Goal: Task Accomplishment & Management: Use online tool/utility

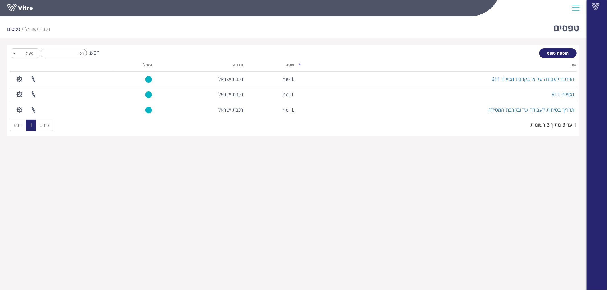
click at [136, 54] on div "חפש: מסי הכל פעיל לא פעיל" at bounding box center [293, 53] width 566 height 11
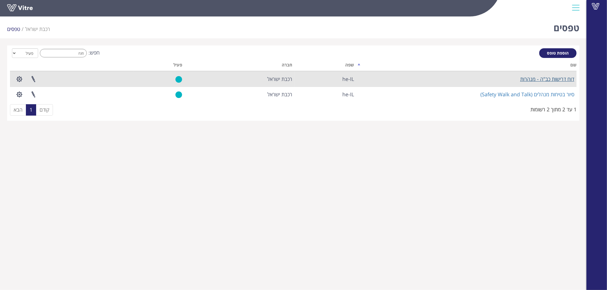
type input "מנה"
click at [547, 78] on link "דוח דרישות כב"ה - מנהרות" at bounding box center [547, 79] width 54 height 7
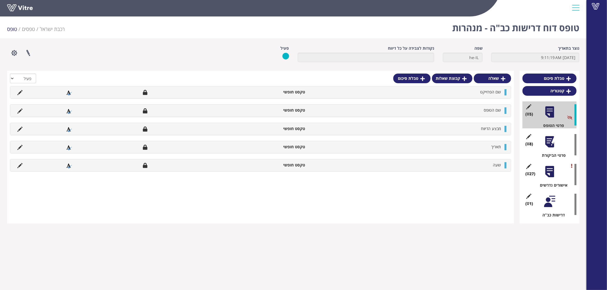
click at [552, 145] on div at bounding box center [549, 142] width 13 height 13
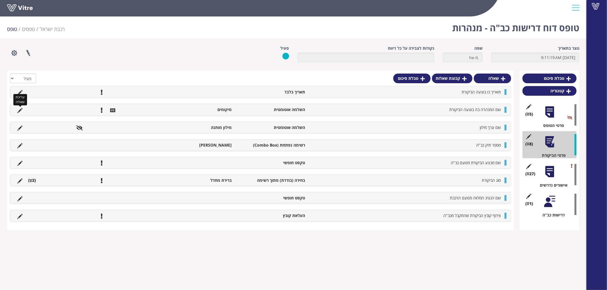
click at [19, 110] on icon at bounding box center [19, 110] width 5 height 5
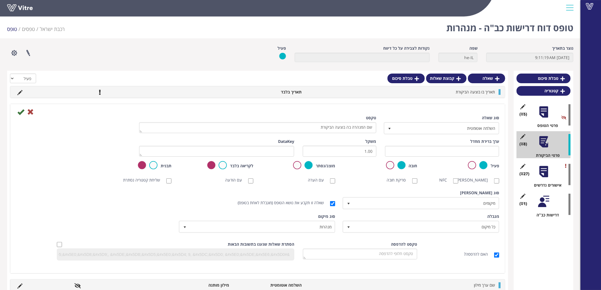
click at [114, 55] on div "פרוייקטים מקושרים הגדרת משתמשים ניהול תבניות שכפול טופס שכפול קטגוריה שפות נוספ…" at bounding box center [123, 53] width 240 height 15
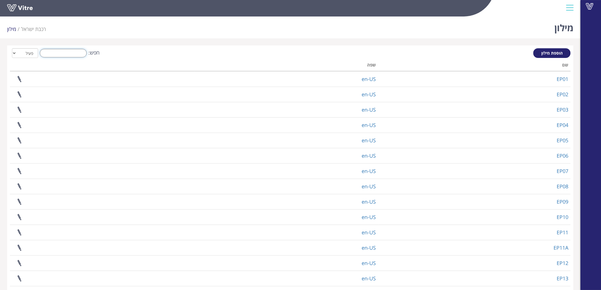
click at [77, 53] on input "חפש:" at bounding box center [63, 53] width 47 height 9
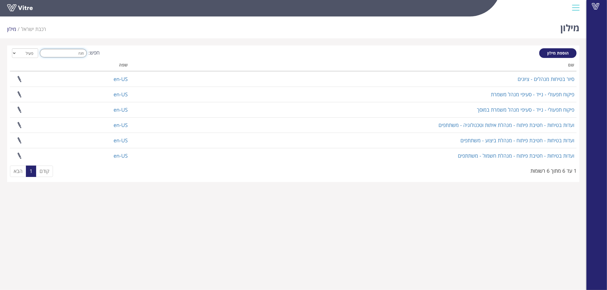
drag, startPoint x: 77, startPoint y: 53, endPoint x: 131, endPoint y: 55, distance: 54.1
click at [130, 55] on div "חפש: מנה הכל פעיל לא פעיל" at bounding box center [293, 53] width 566 height 11
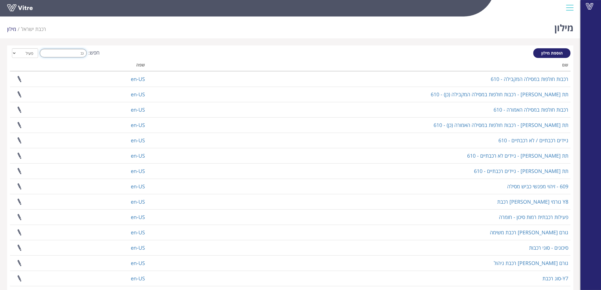
type input "כ"
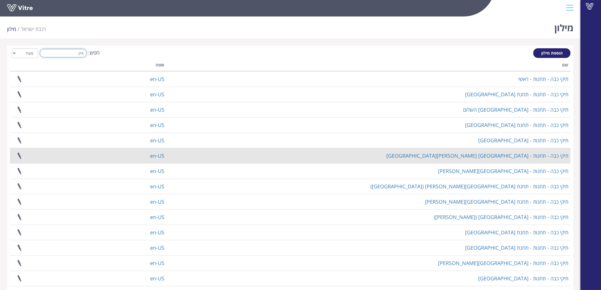
scroll to position [38, 0]
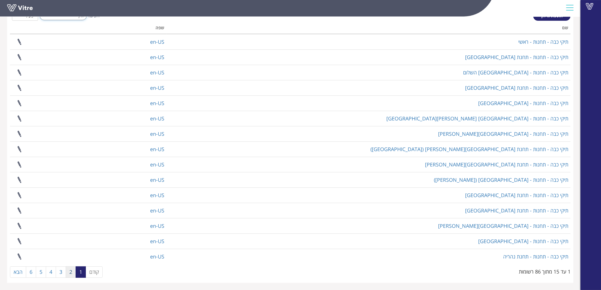
type input "תיק"
click at [72, 272] on link "2" at bounding box center [71, 272] width 10 height 11
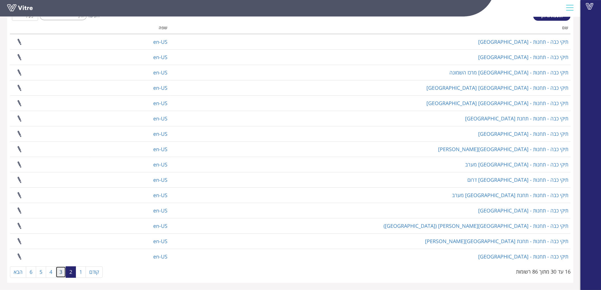
click at [61, 271] on link "3" at bounding box center [61, 272] width 10 height 11
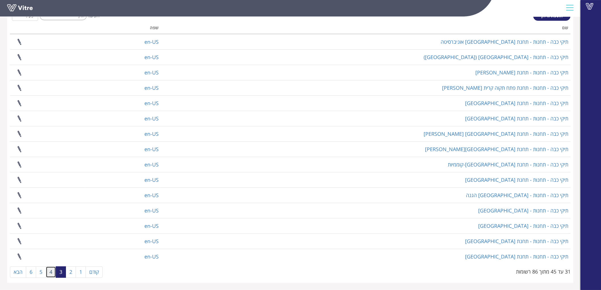
click at [53, 272] on link "4" at bounding box center [51, 272] width 10 height 11
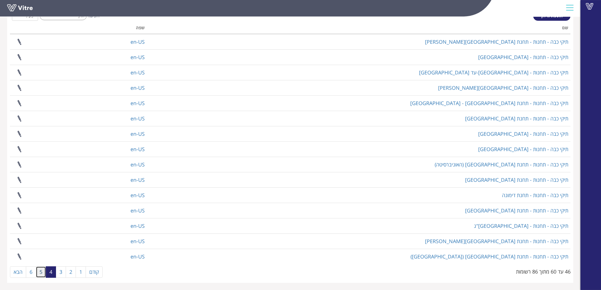
click at [40, 269] on link "5" at bounding box center [41, 272] width 10 height 11
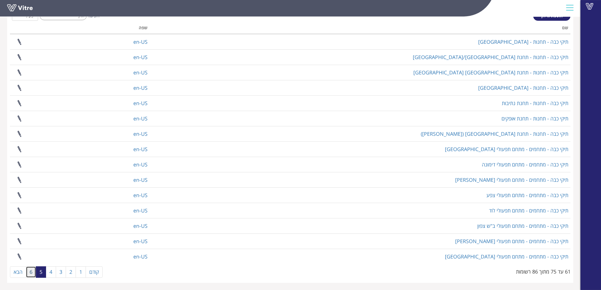
click at [31, 270] on link "6" at bounding box center [31, 272] width 10 height 11
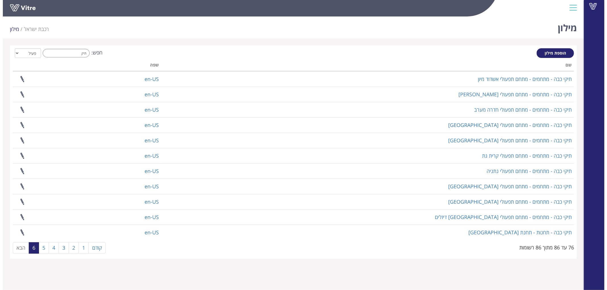
scroll to position [0, 0]
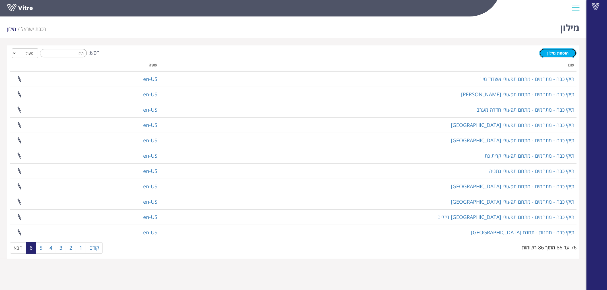
click at [550, 53] on span "הוספת מילון" at bounding box center [557, 52] width 21 height 5
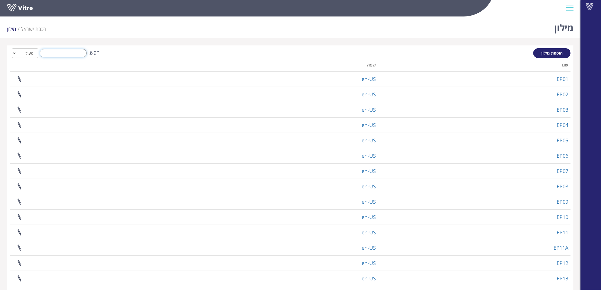
click at [83, 54] on input "חפש:" at bounding box center [63, 53] width 47 height 9
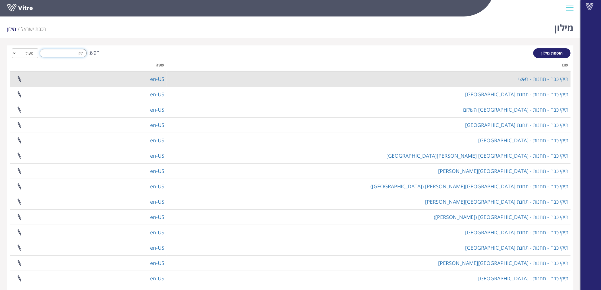
type input "תיק"
copy link "תיקי כבה - תחנות - ראשי"
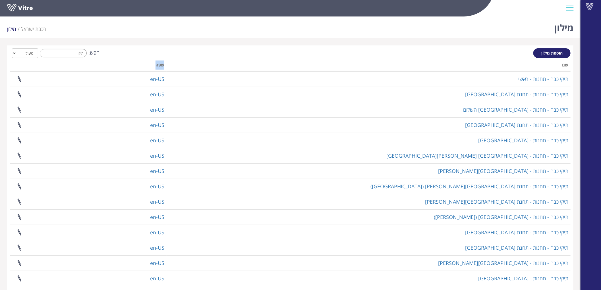
drag, startPoint x: 570, startPoint y: 79, endPoint x: 468, endPoint y: 61, distance: 103.7
click at [470, 61] on table "שם שפה תיקי כבה - תחנות - ראשי en-US תיקי כבה - תחנות - תחנת מרכזית המפרץ en-US…" at bounding box center [290, 181] width 561 height 241
click at [557, 55] on span "הוספת מילון" at bounding box center [551, 52] width 21 height 5
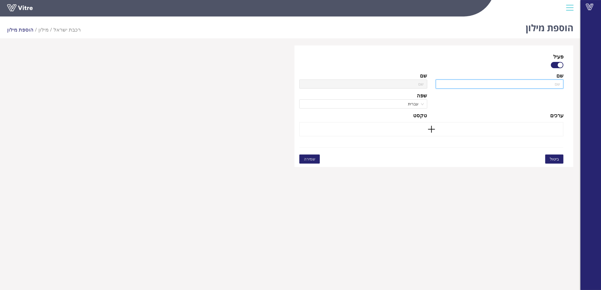
click at [545, 80] on input "text" at bounding box center [500, 84] width 128 height 9
paste input "תיקי כבה - תחנות - ראשי"
type input "תיקי כבה - תחנות - ראשי"
click at [536, 84] on input "תיקי כבה - תחנות - ראשי" at bounding box center [500, 84] width 128 height 9
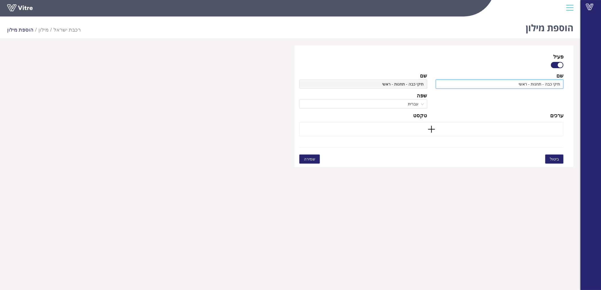
click at [536, 84] on input "תיקי כבה - תחנות - ראשי" at bounding box center [500, 84] width 128 height 9
type input "תיקי כבה - מ - ראשי"
type input "תיקי כבה - מנ - ראשי"
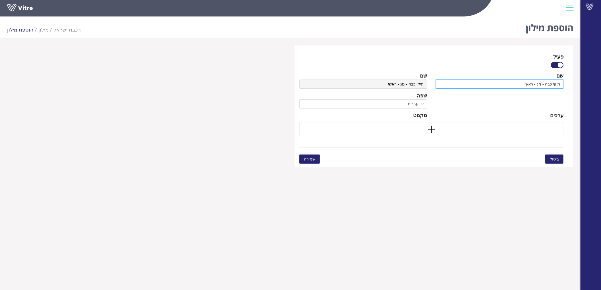
type input "תיקי כבה - מנה - ראשי"
type input "תיקי כבה - מנהר - ראשי"
type input "תיקי כבה - מנהרו - ראשי"
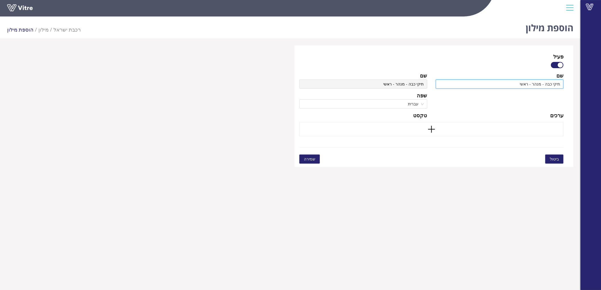
type input "תיקי כבה - מנהרו - ראשי"
type input "תיקי כבה - מנהרות - ראשי"
click at [515, 73] on div "שם" at bounding box center [500, 76] width 128 height 8
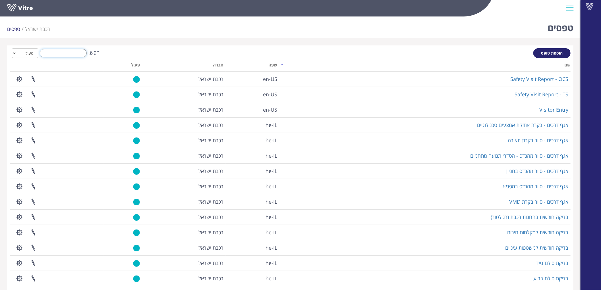
click at [66, 55] on input "חפש:" at bounding box center [63, 53] width 47 height 9
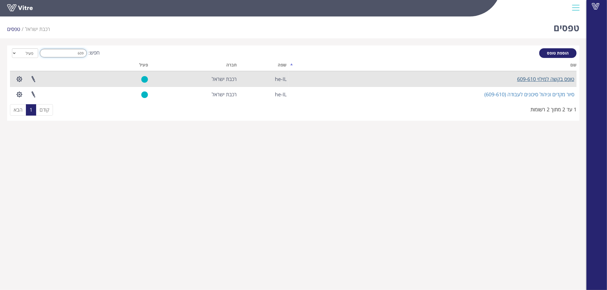
type input "609"
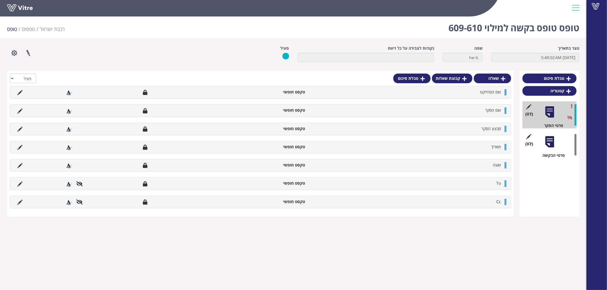
click at [550, 143] on div at bounding box center [549, 142] width 13 height 13
